Goal: Task Accomplishment & Management: Complete application form

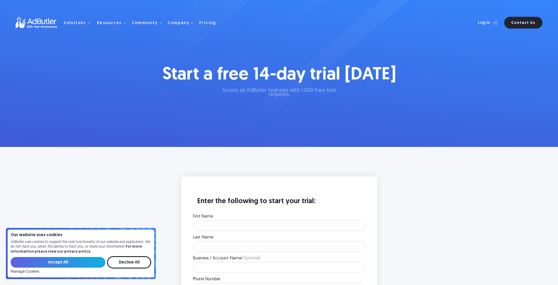
scroll to position [178, 0]
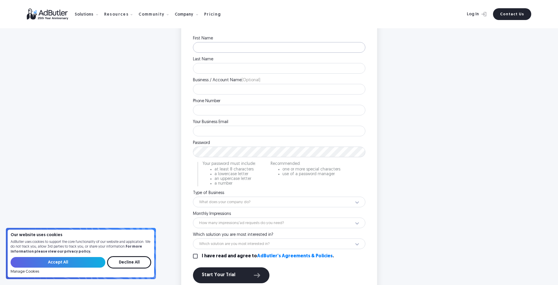
click at [235, 52] on input "First Name" at bounding box center [279, 47] width 172 height 11
type input "[PERSON_NAME]"
type input "Luzansky"
type input "8508428484"
type input "[EMAIL_ADDRESS][DOMAIN_NAME]"
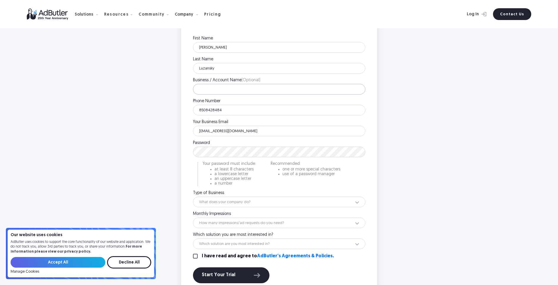
click at [233, 89] on input "Business / Account Name (Optional)" at bounding box center [279, 89] width 172 height 11
type input "[DOMAIN_NAME]"
type input "8507142550"
type input "[EMAIL_ADDRESS][DOMAIN_NAME]"
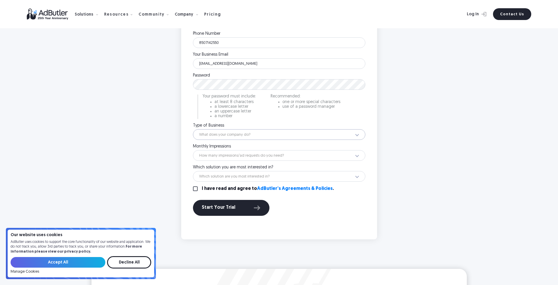
scroll to position [253, 0]
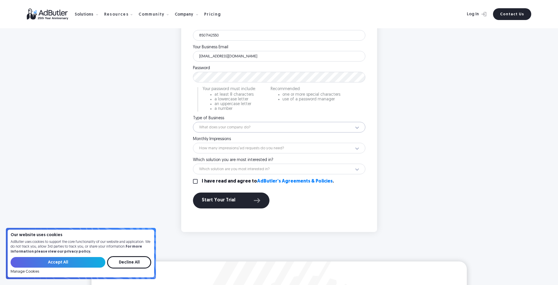
click at [241, 129] on select "What does your company do? Ad Network Agency Advertiser Brand Publisher SSP DSP…" at bounding box center [279, 127] width 172 height 11
select select "3"
click at [233, 147] on select "How many impressions/ad requests do you need? Less than 1 million 1 - 10 millio…" at bounding box center [279, 148] width 172 height 11
select select "12"
click at [249, 168] on select "Which solution are you most interested in? Display Ad Server Supply-Side Progra…" at bounding box center [279, 169] width 172 height 11
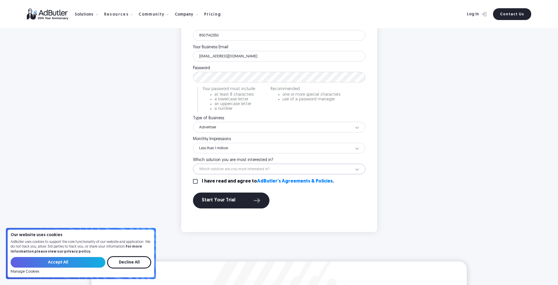
select select "API Ad Server"
click at [191, 179] on div "Enter the following to start your trial: First Name [PERSON_NAME] Please enter …" at bounding box center [279, 77] width 184 height 297
click at [197, 183] on input "I have read and agree to AdButler's Agreements & Policies ." at bounding box center [195, 181] width 5 height 5
checkbox input "true"
click at [228, 200] on div "Start Your Trial" at bounding box center [231, 201] width 59 height 8
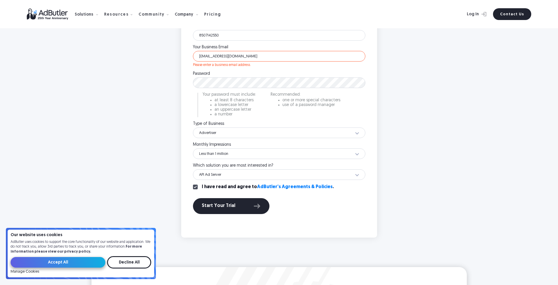
click at [70, 263] on input "Accept All" at bounding box center [58, 262] width 95 height 11
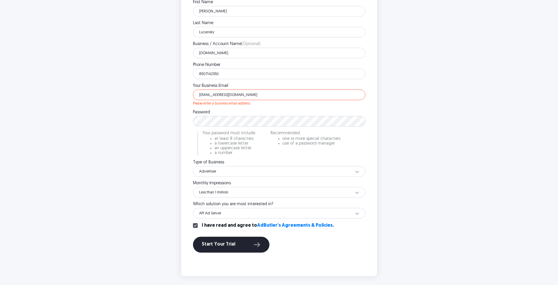
scroll to position [143, 0]
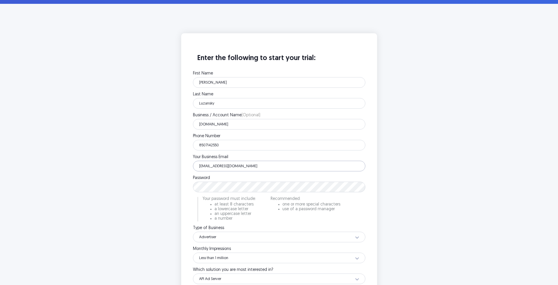
drag, startPoint x: 227, startPoint y: 167, endPoint x: 164, endPoint y: 163, distance: 62.5
click at [164, 163] on div "Enter the following to start your trial: First Name [PERSON_NAME] Please enter …" at bounding box center [279, 187] width 235 height 308
type input "[PERSON_NAME][EMAIL_ADDRESS][DOMAIN_NAME]"
